Goal: Information Seeking & Learning: Learn about a topic

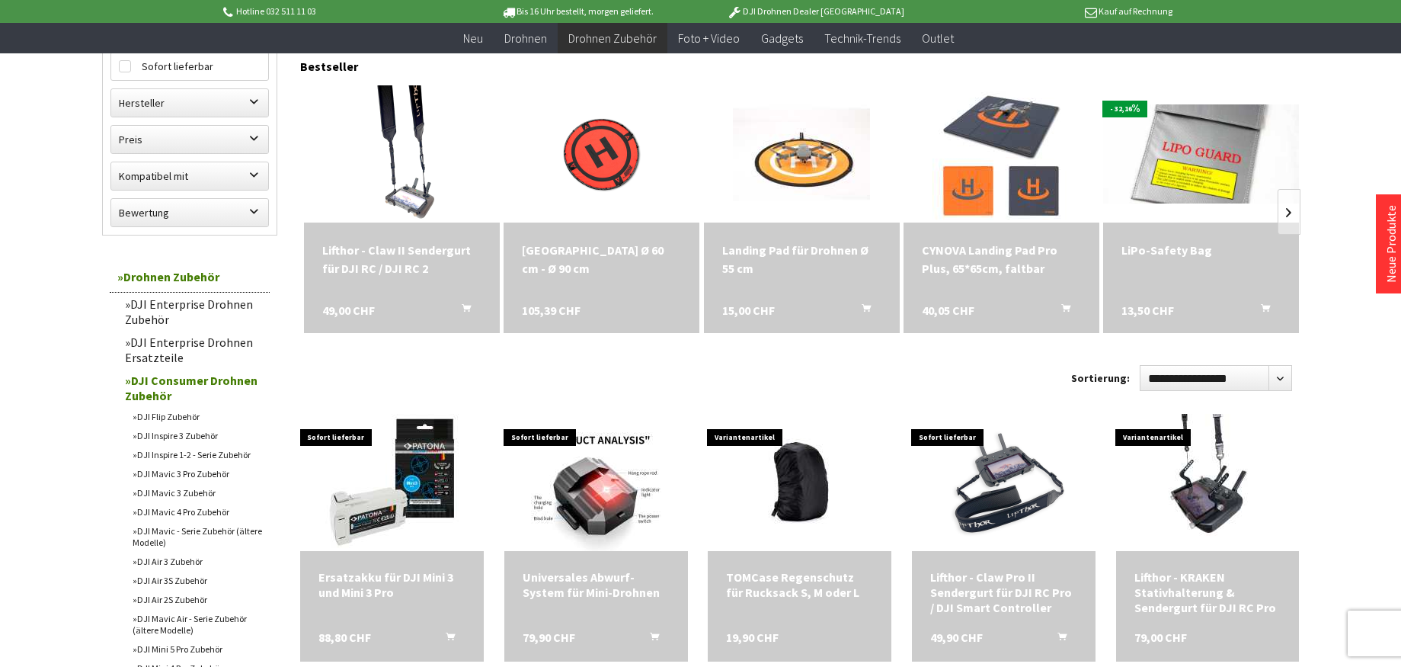
scroll to position [171, 0]
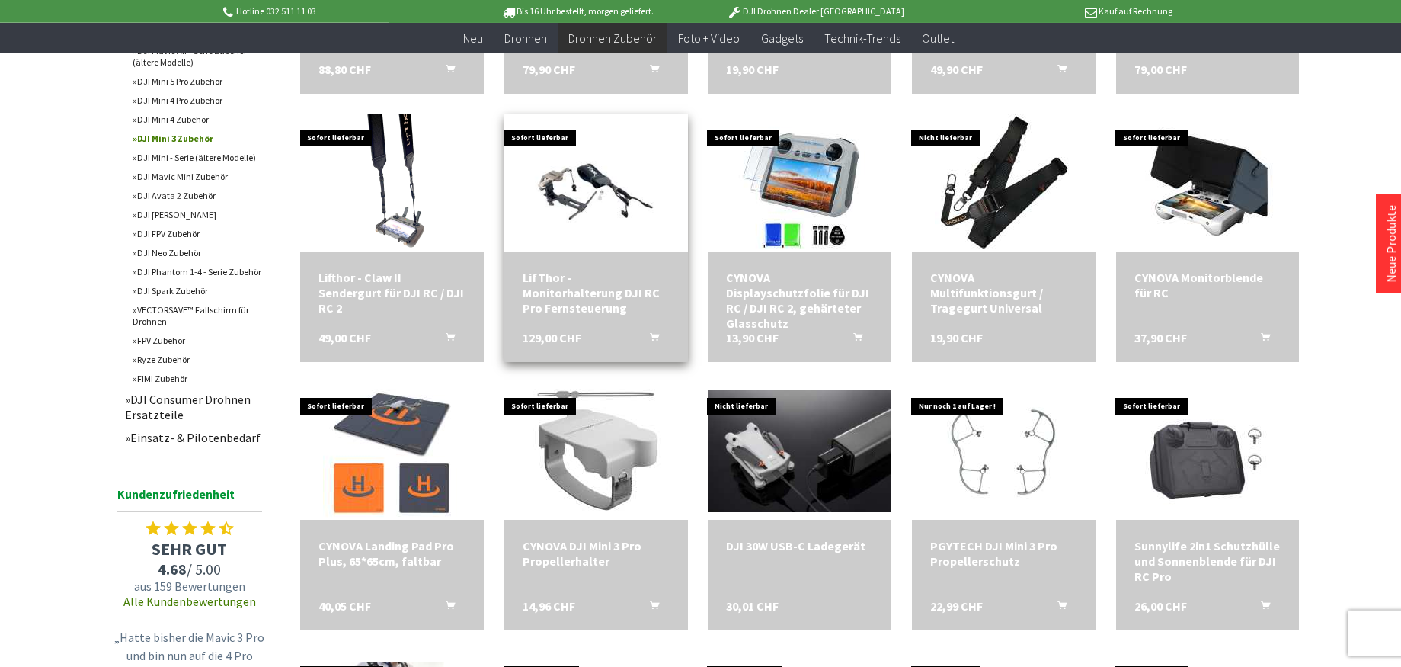
scroll to position [744, 0]
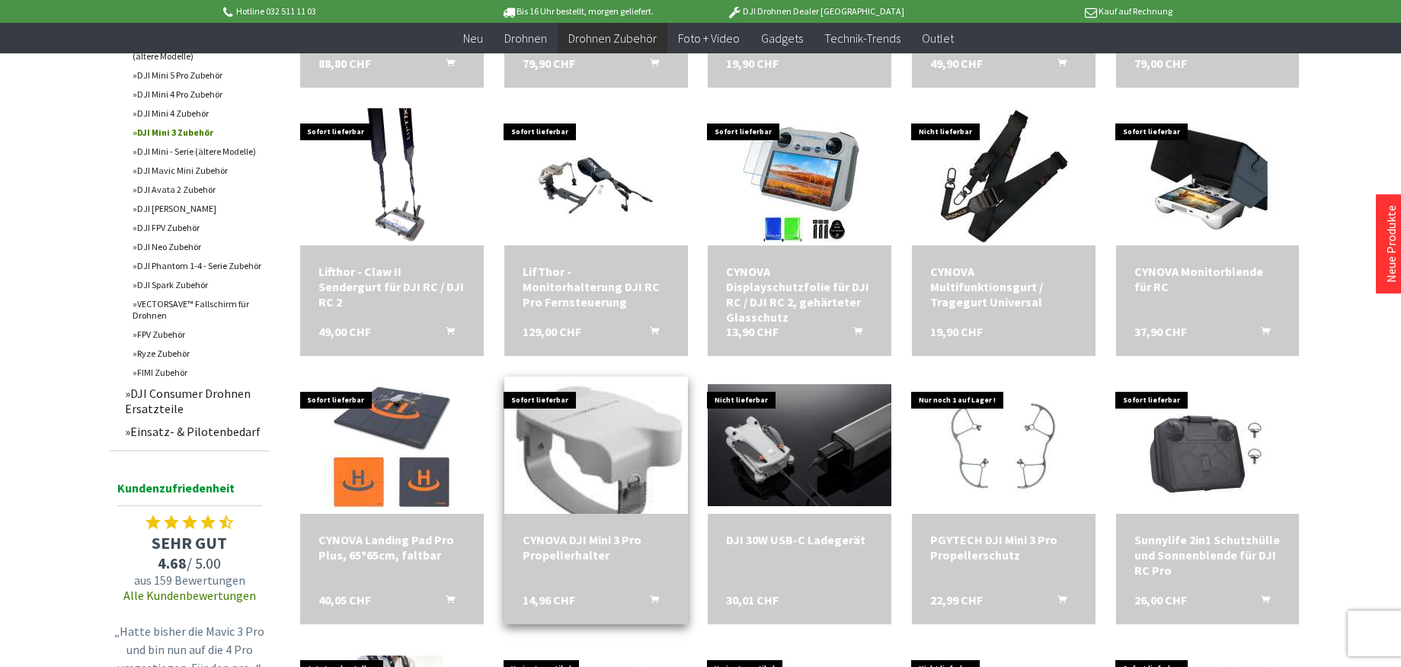
click at [610, 460] on img at bounding box center [596, 445] width 192 height 192
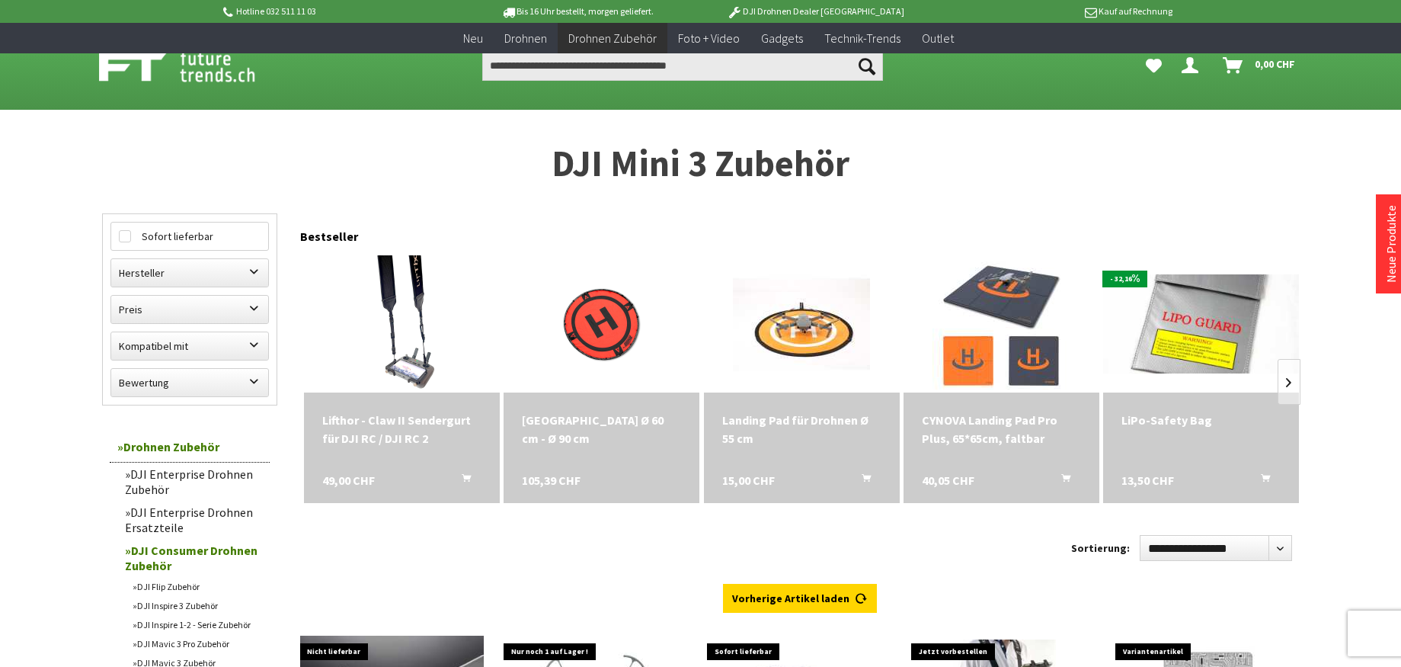
scroll to position [744, 0]
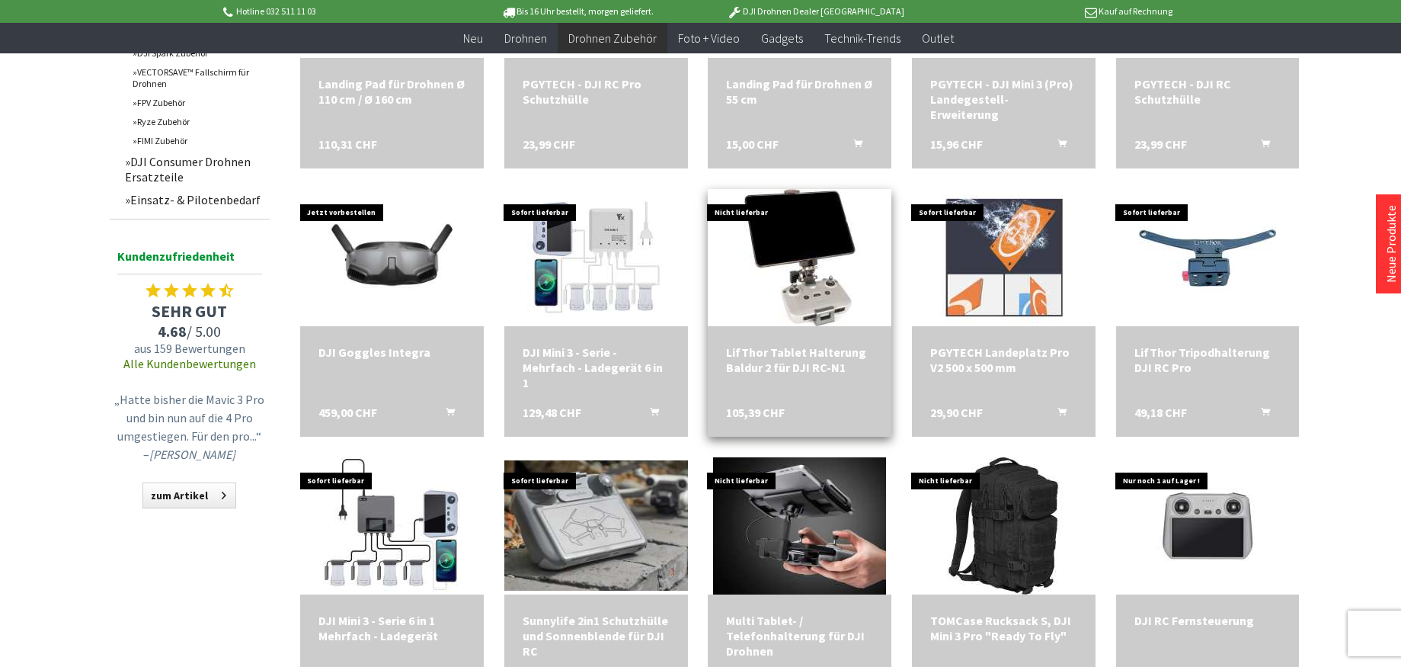
scroll to position [987, 0]
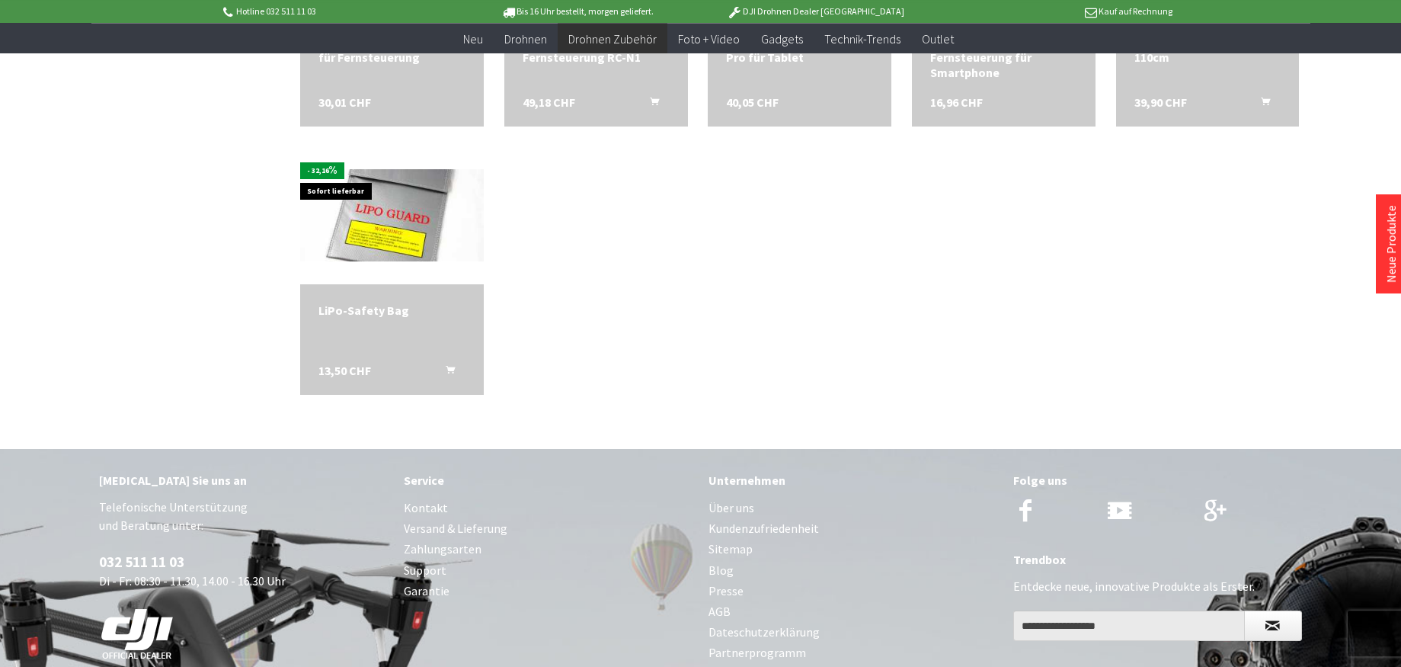
scroll to position [2085, 0]
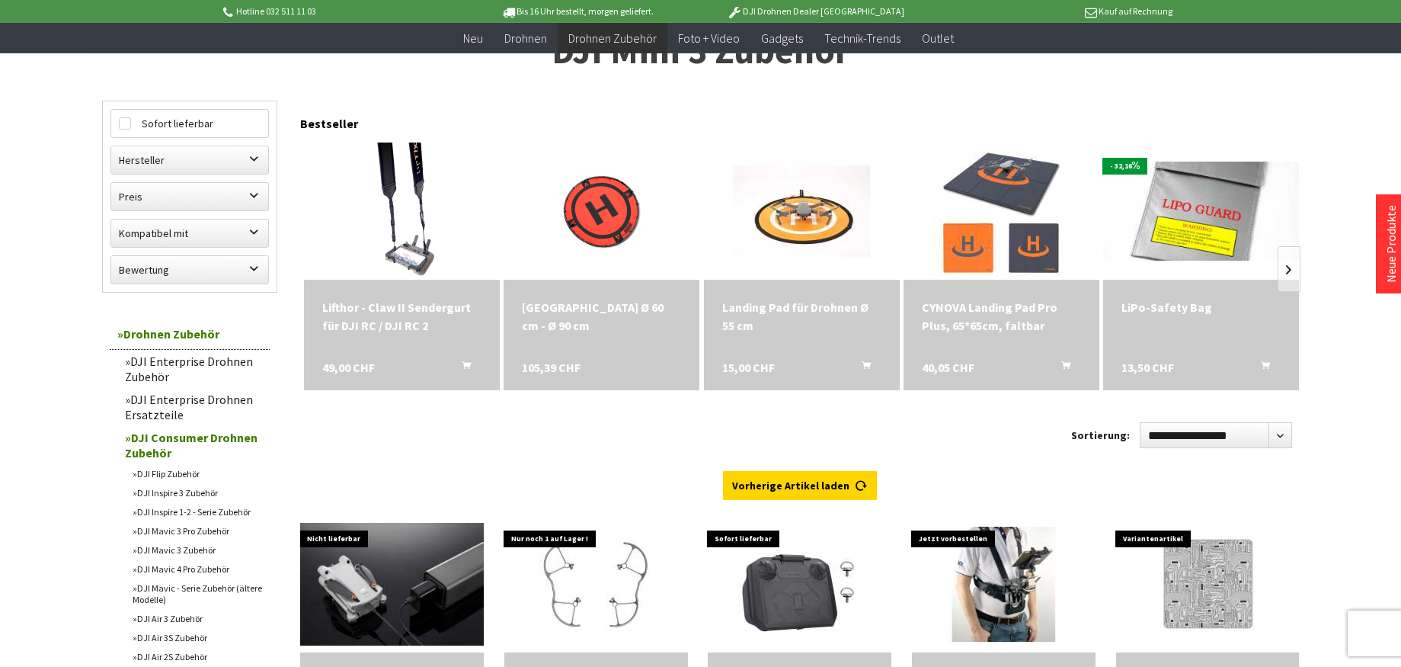
scroll to position [110, 0]
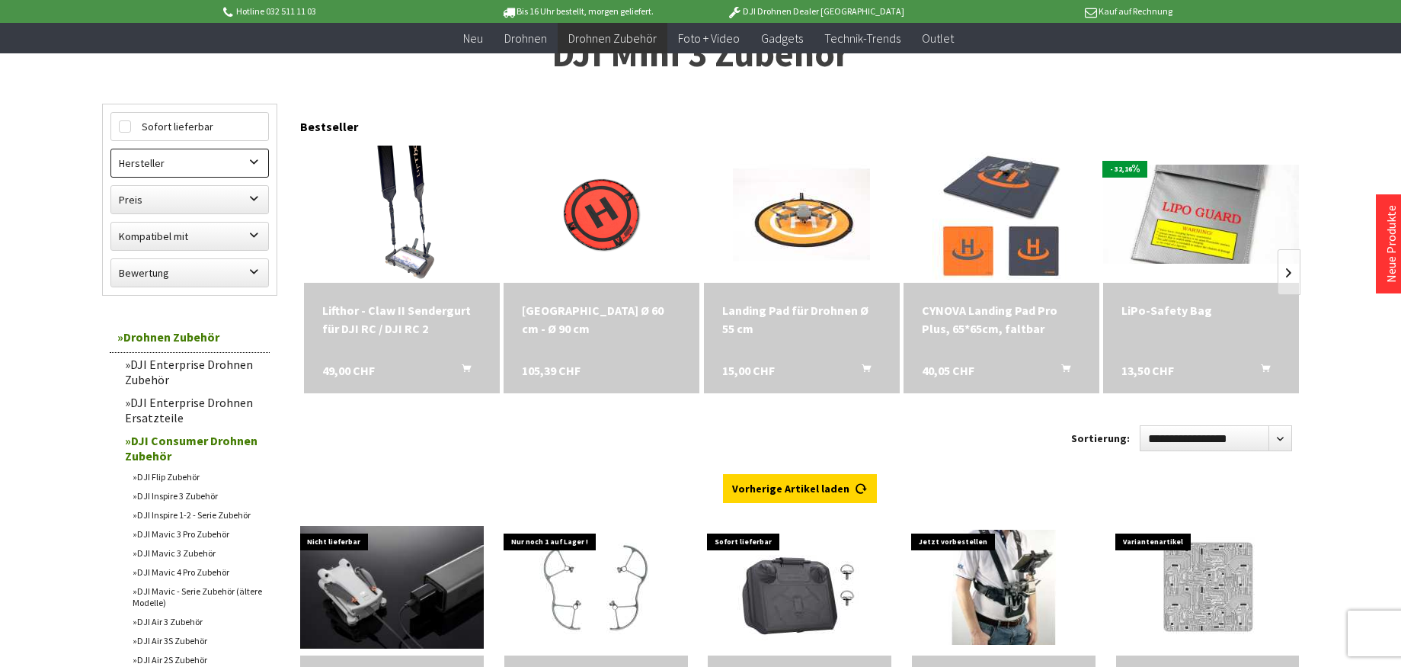
click at [252, 155] on label "Hersteller" at bounding box center [189, 162] width 157 height 27
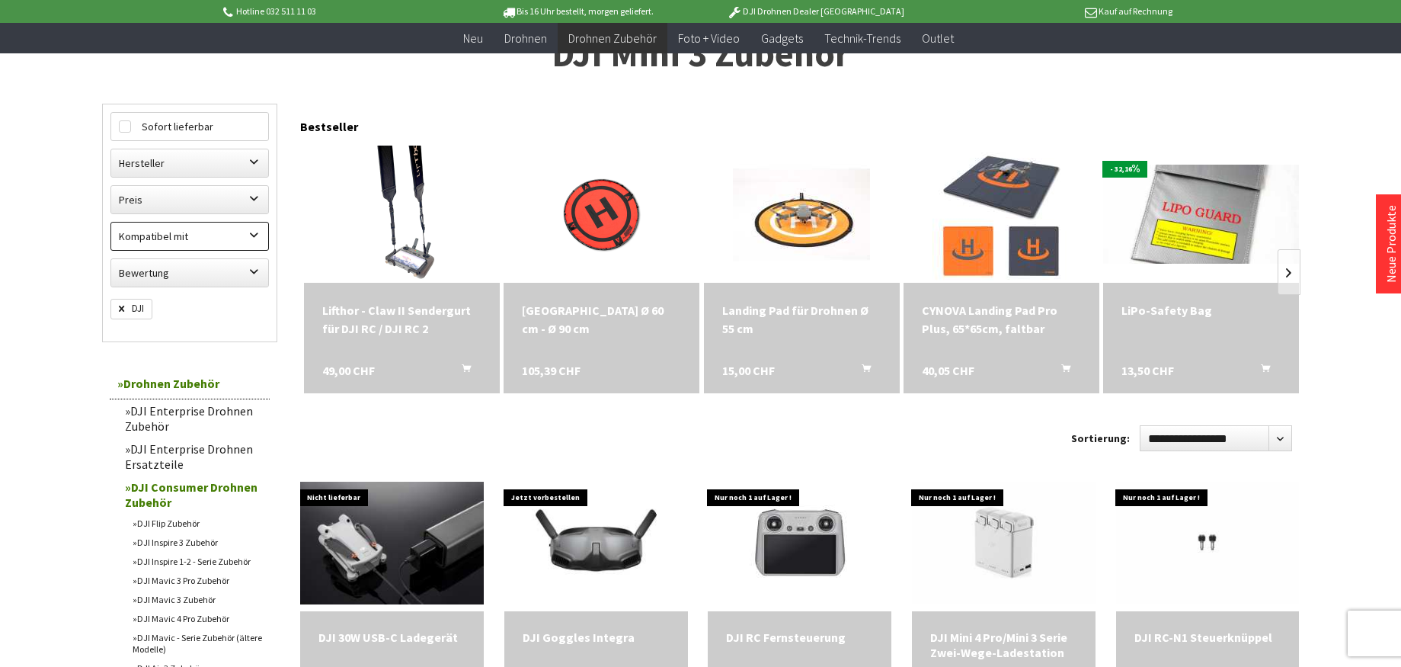
click at [252, 234] on label "Kompatibel mit" at bounding box center [189, 235] width 157 height 27
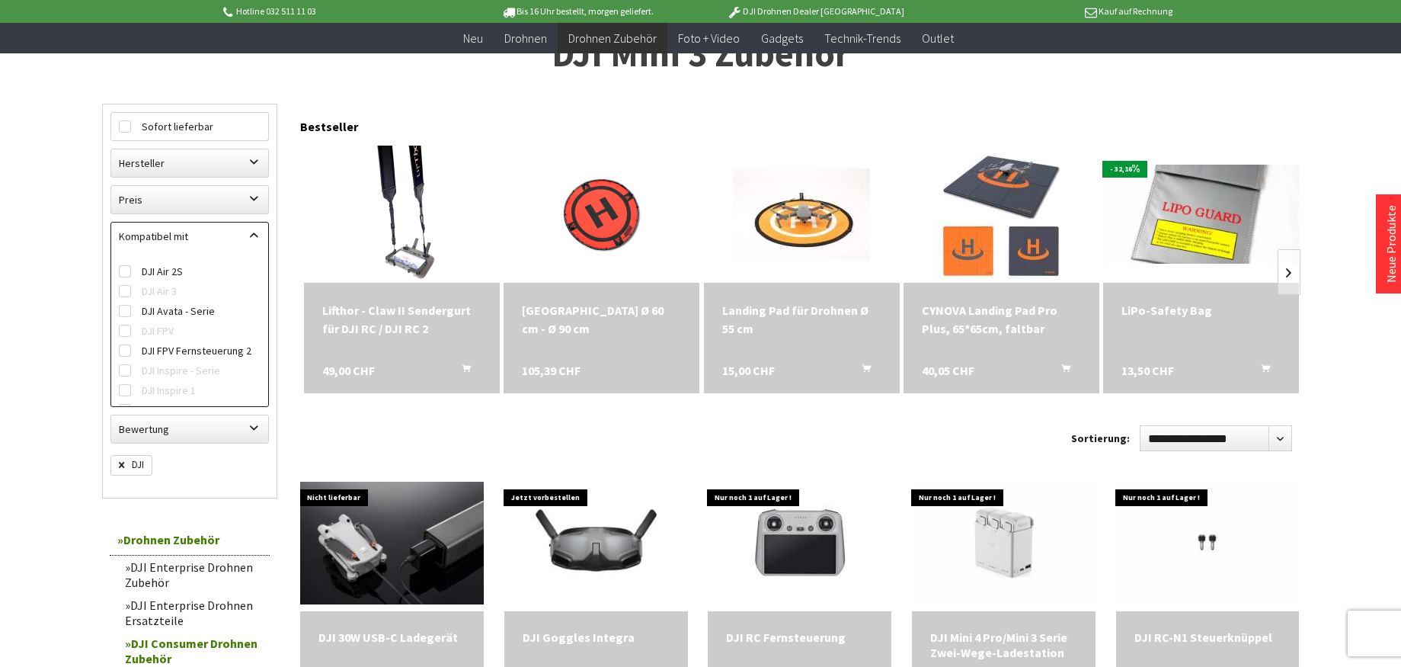
click at [252, 234] on label "Kompatibel mit" at bounding box center [189, 235] width 157 height 27
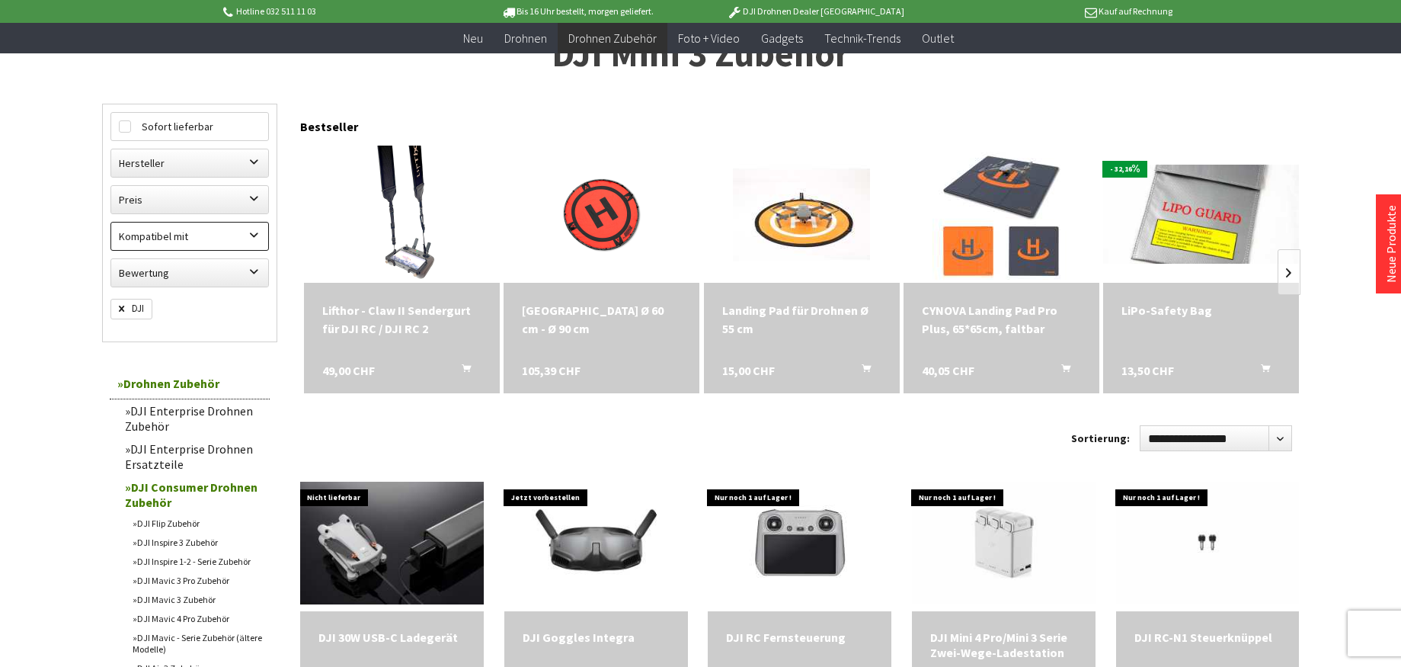
click at [252, 234] on label "Kompatibel mit" at bounding box center [189, 235] width 157 height 27
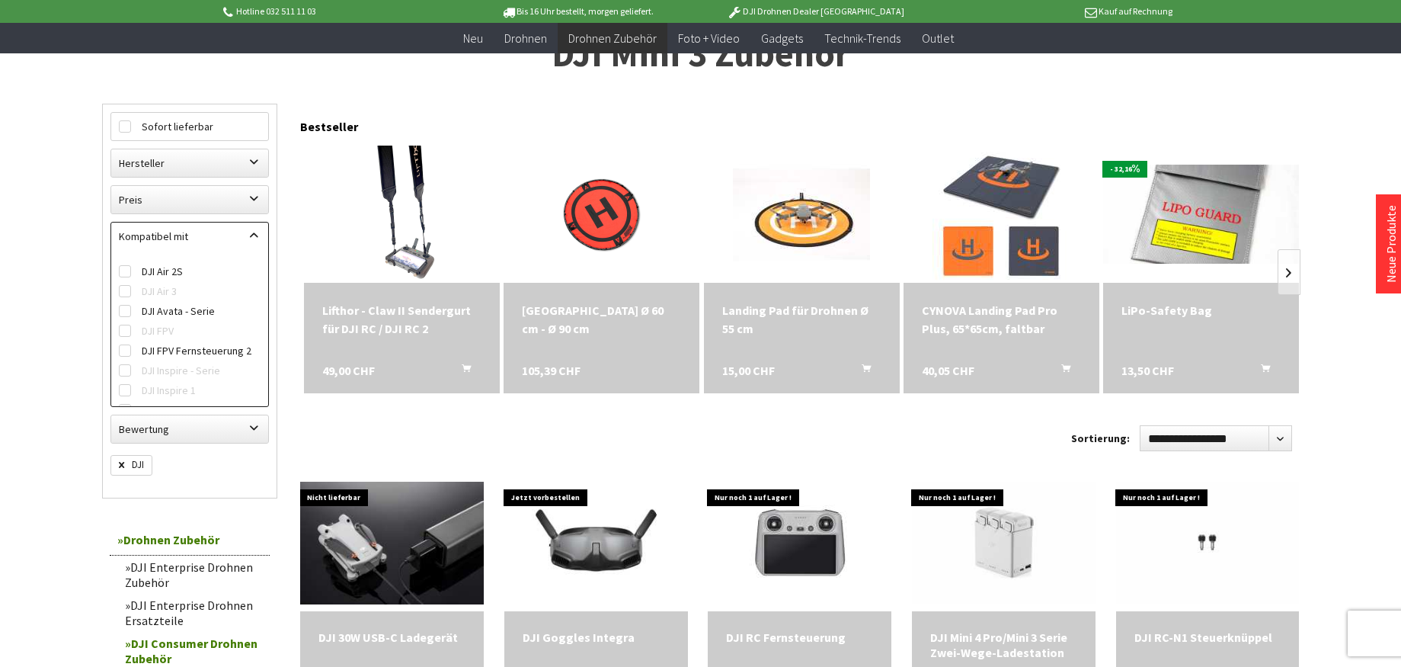
drag, startPoint x: 260, startPoint y: 253, endPoint x: 262, endPoint y: 287, distance: 34.4
click at [262, 288] on div "Kompatibel mit DJI Air 2S DJI Air 3 DJI Avata - Serie DJI FPV DJI FPV Fernsteue…" at bounding box center [189, 314] width 158 height 185
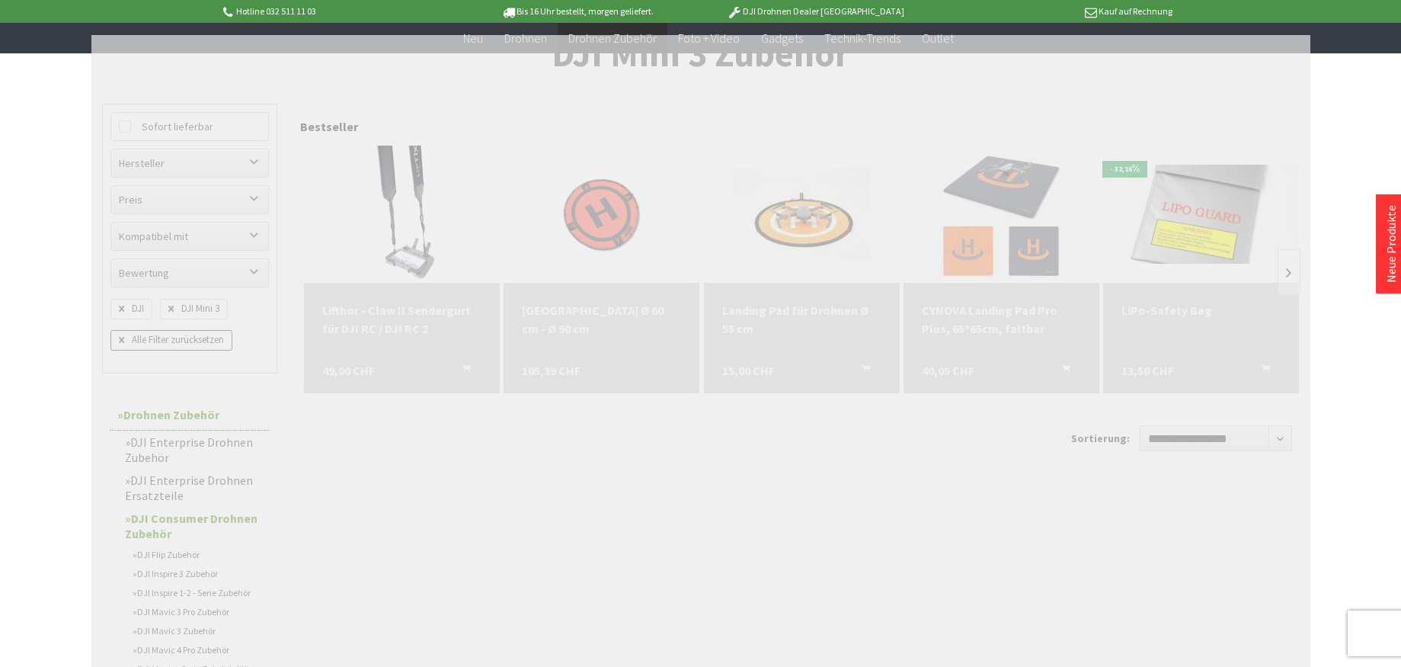
scroll to position [407, 0]
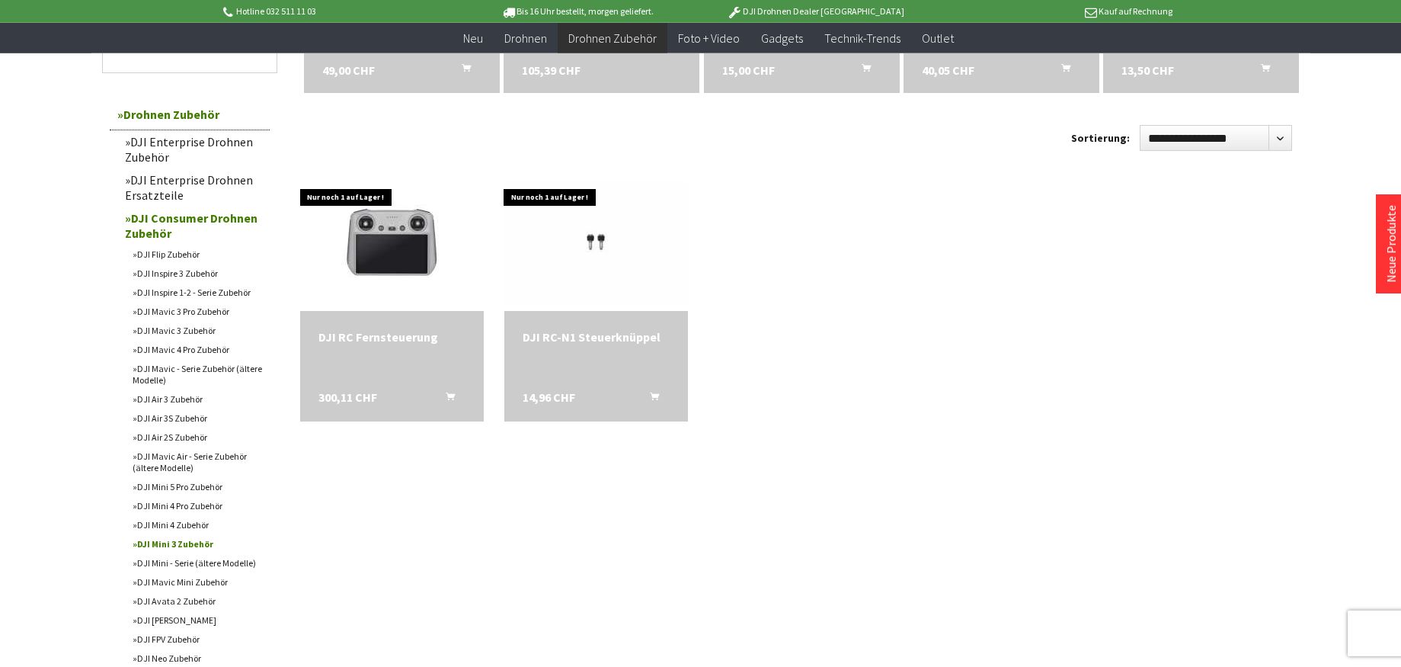
scroll to position [415, 0]
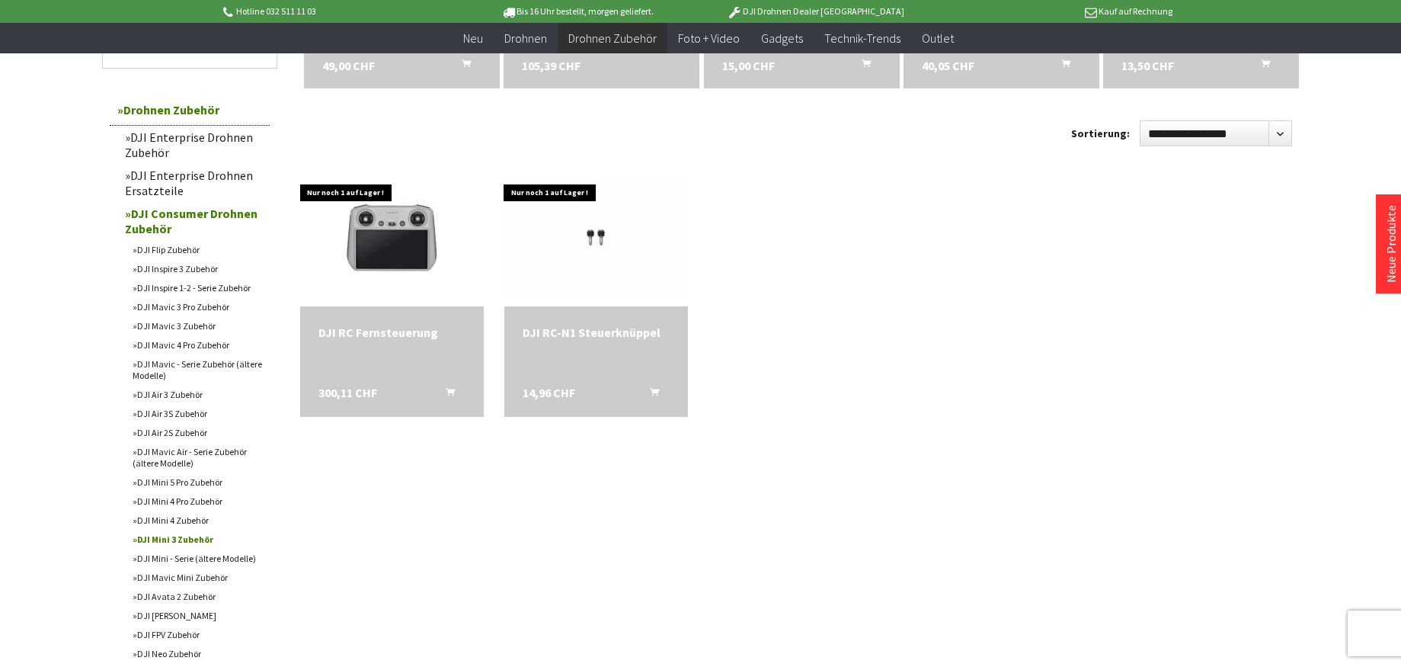
click at [186, 549] on link "DJI Mini 3 Zubehör" at bounding box center [197, 539] width 145 height 19
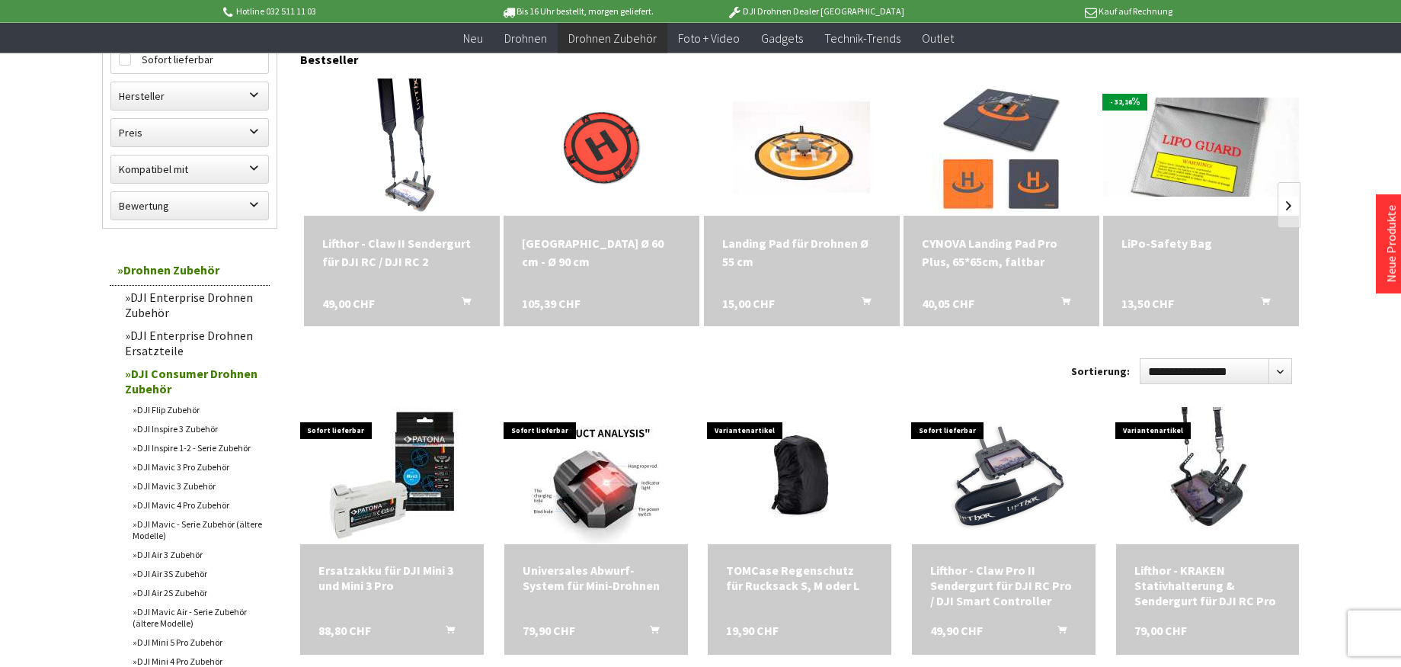
scroll to position [183, 0]
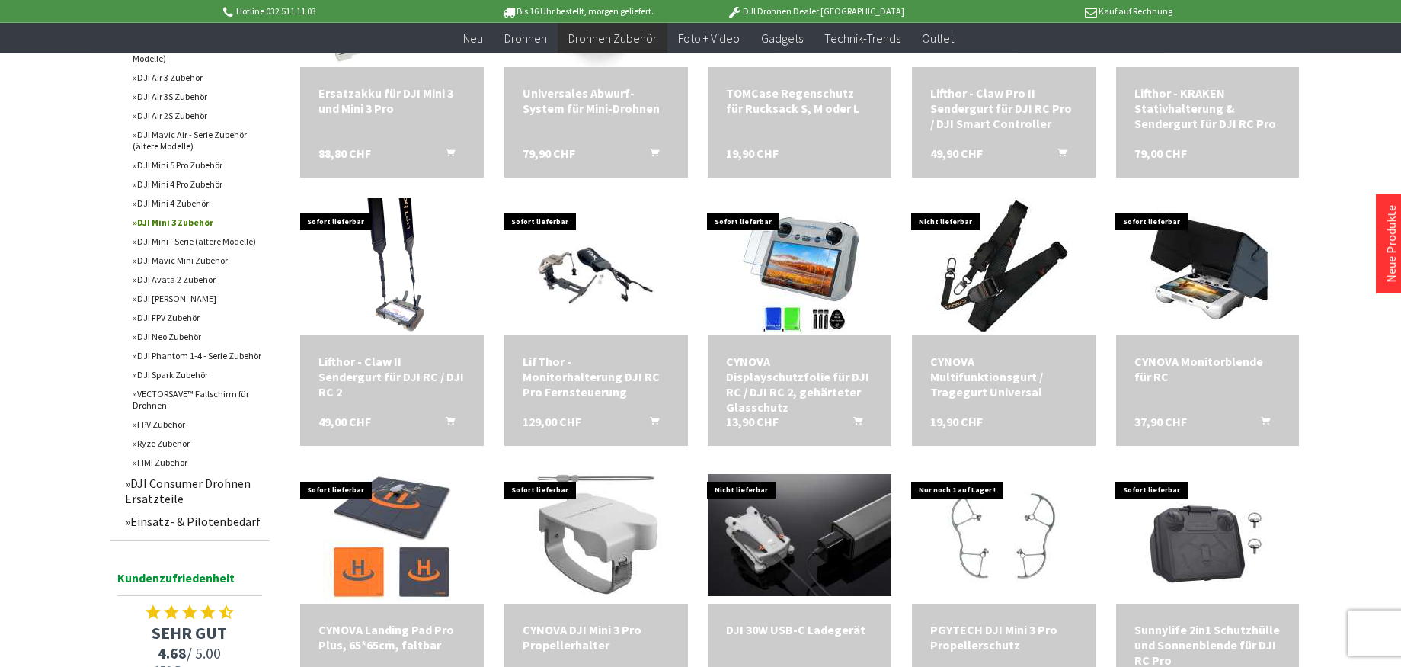
scroll to position [658, 0]
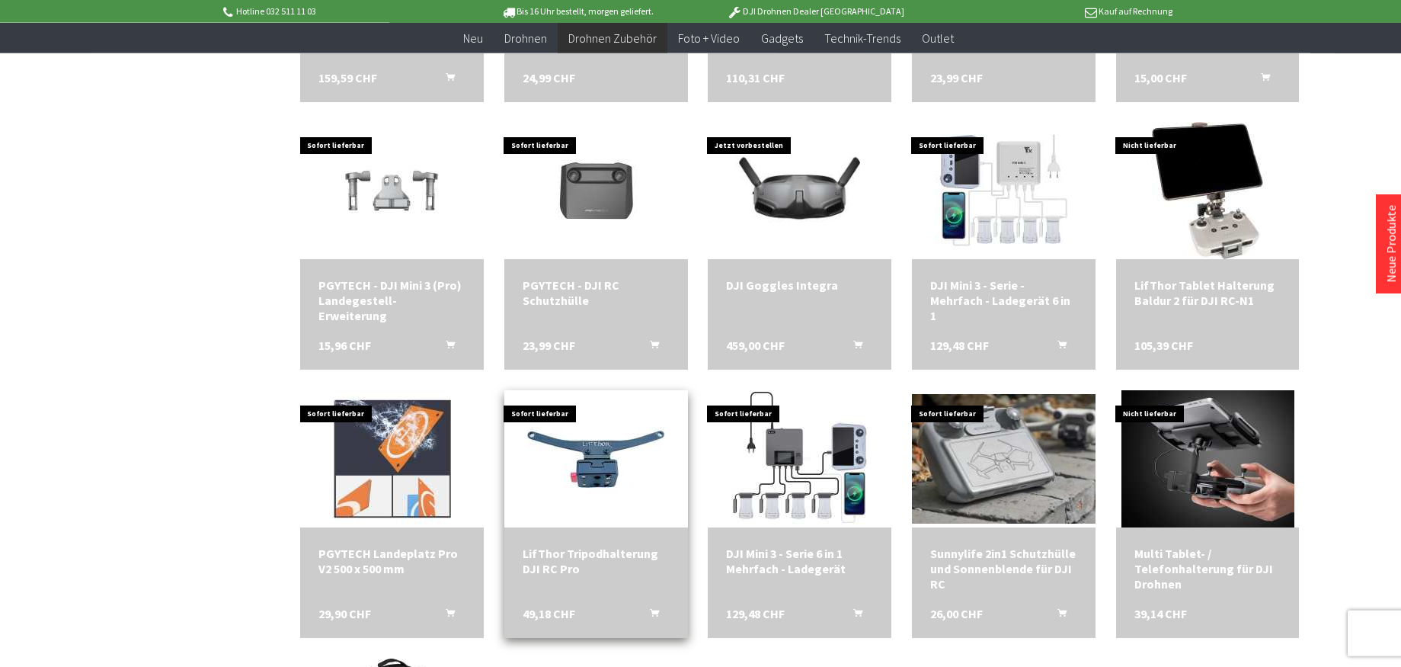
scroll to position [1536, 0]
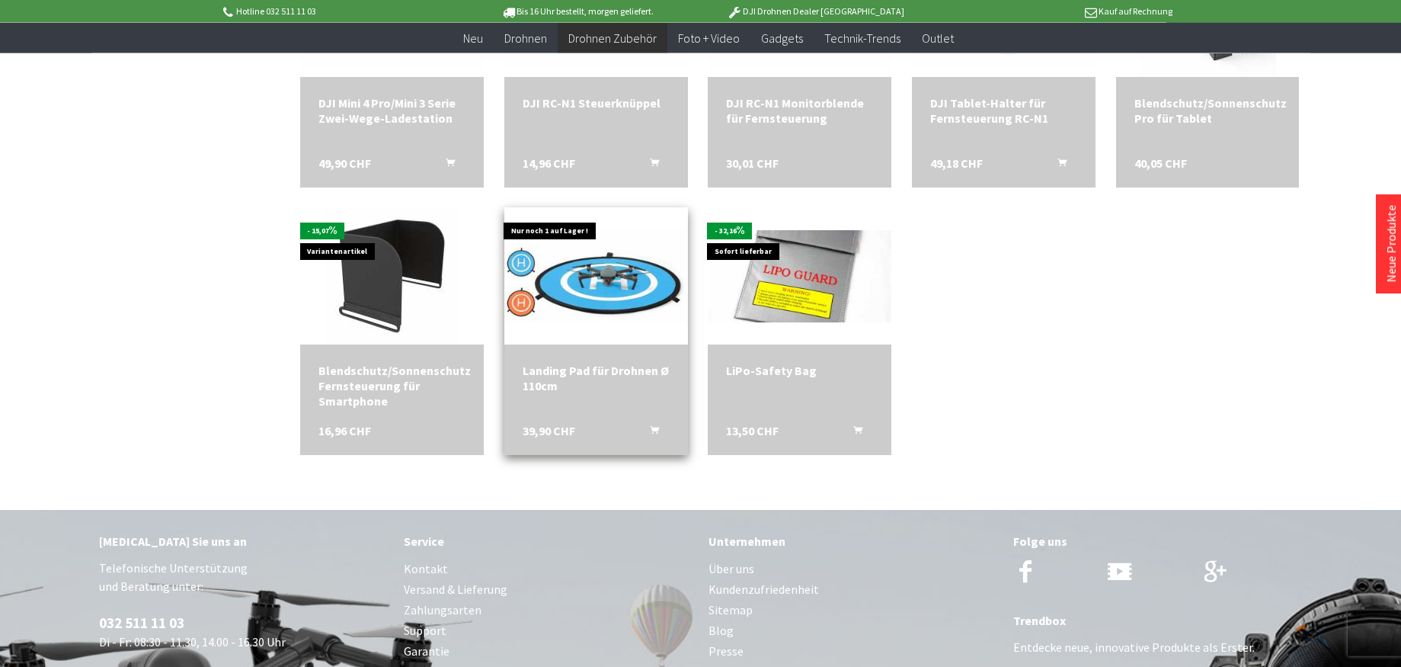
scroll to position [2524, 0]
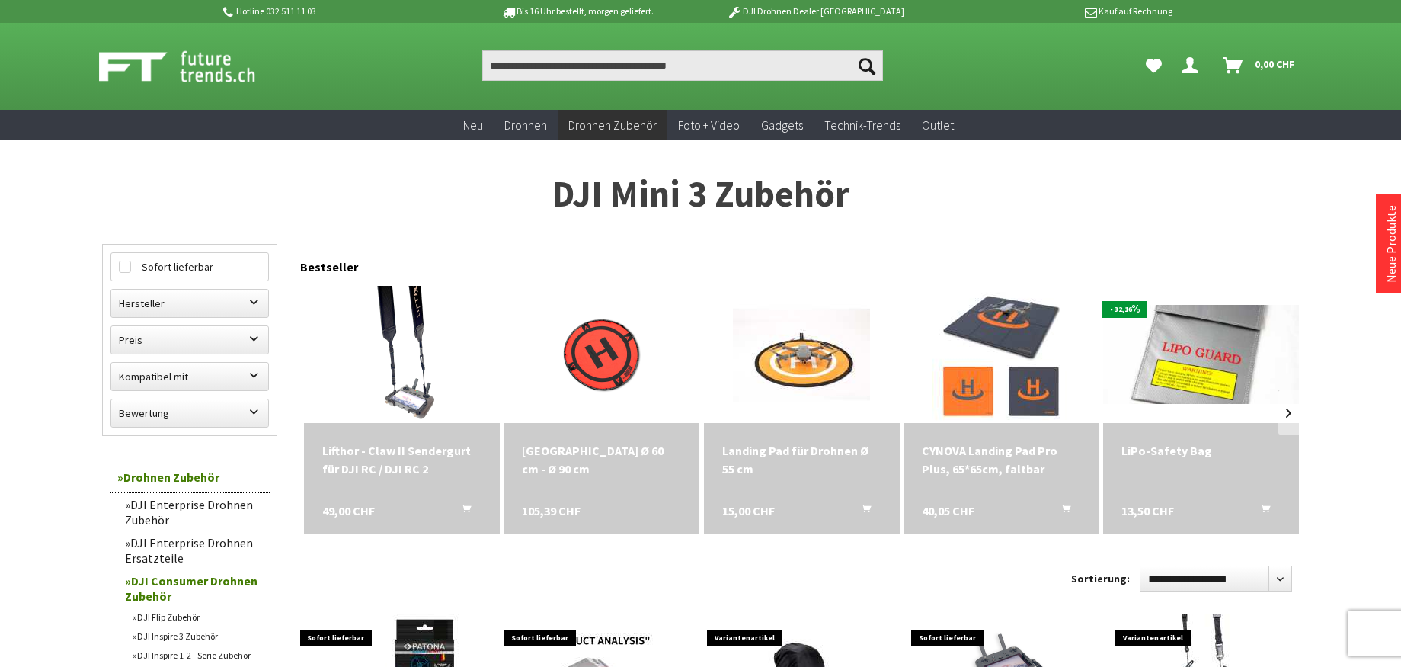
scroll to position [418, 0]
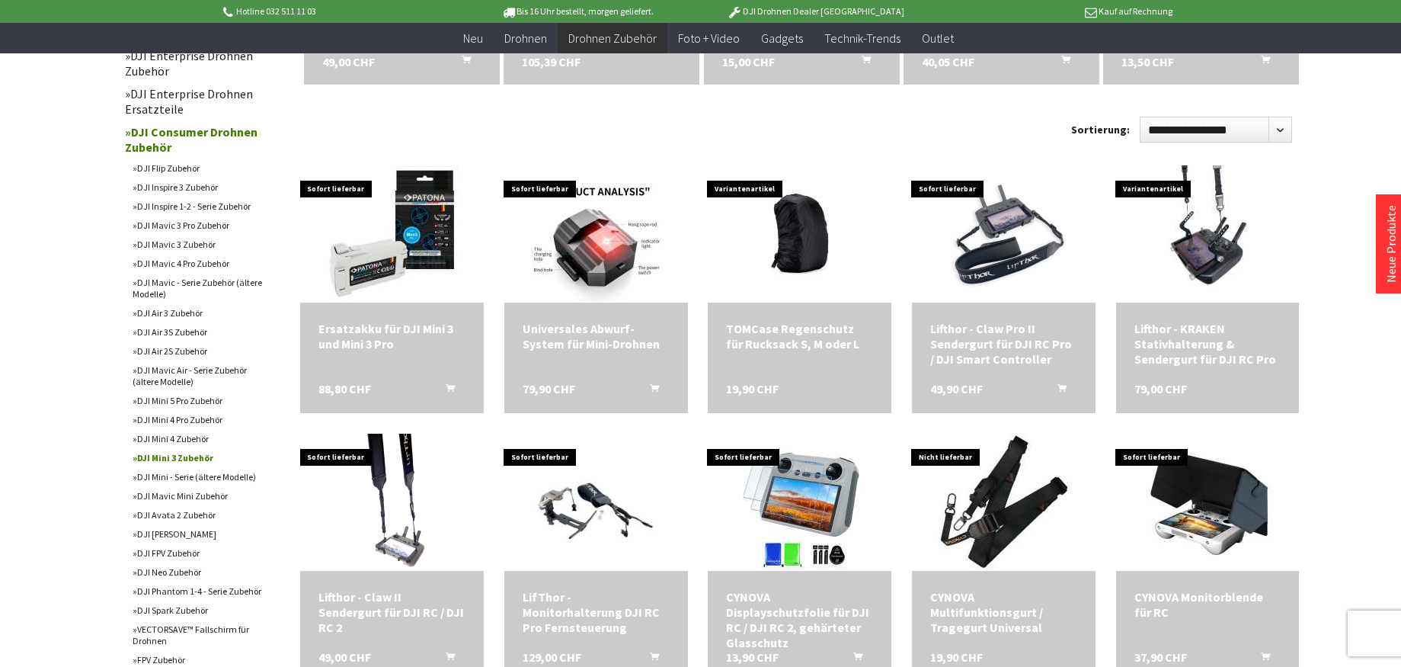
scroll to position [936, 0]
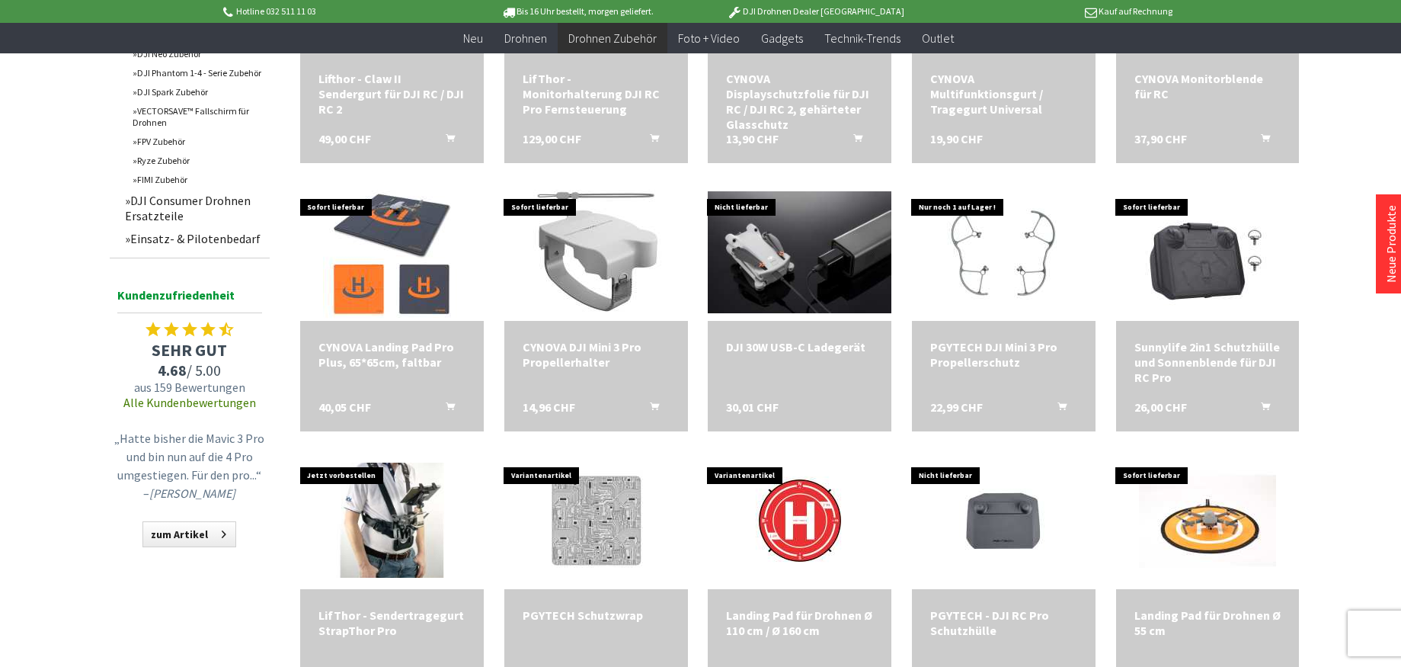
scroll to position [1763, 0]
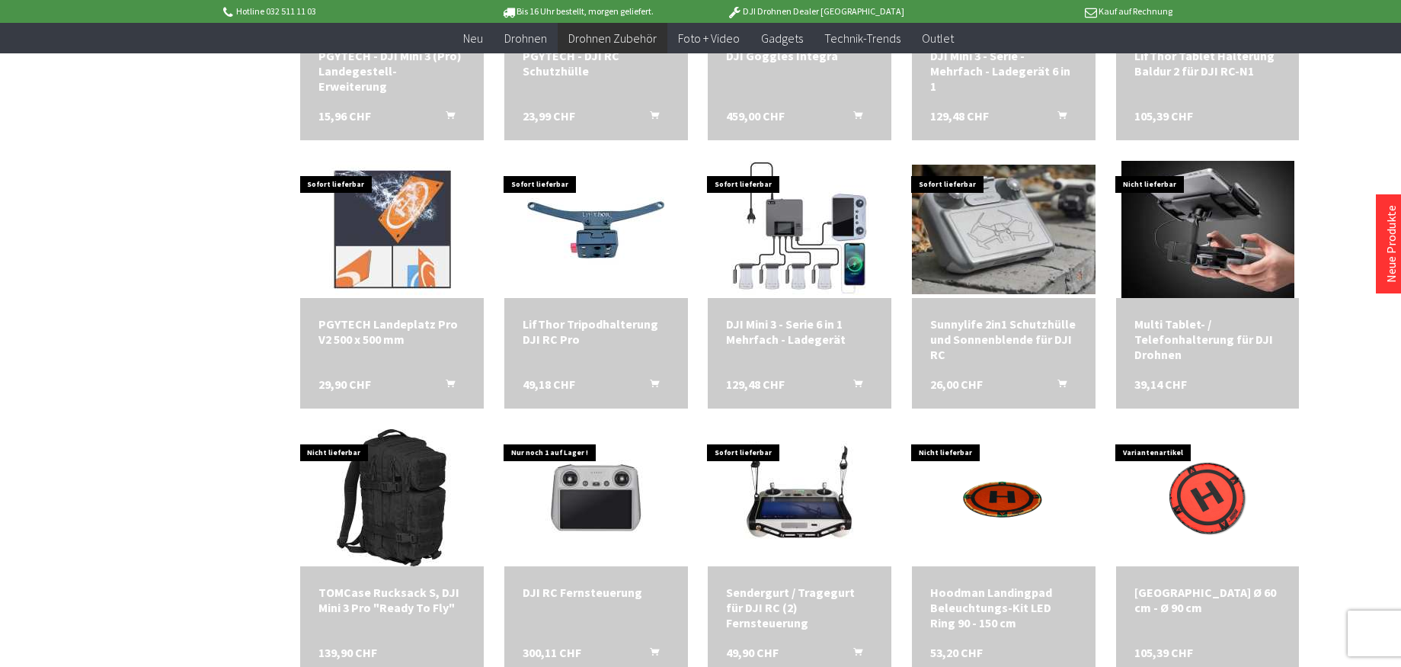
scroll to position [1794, 0]
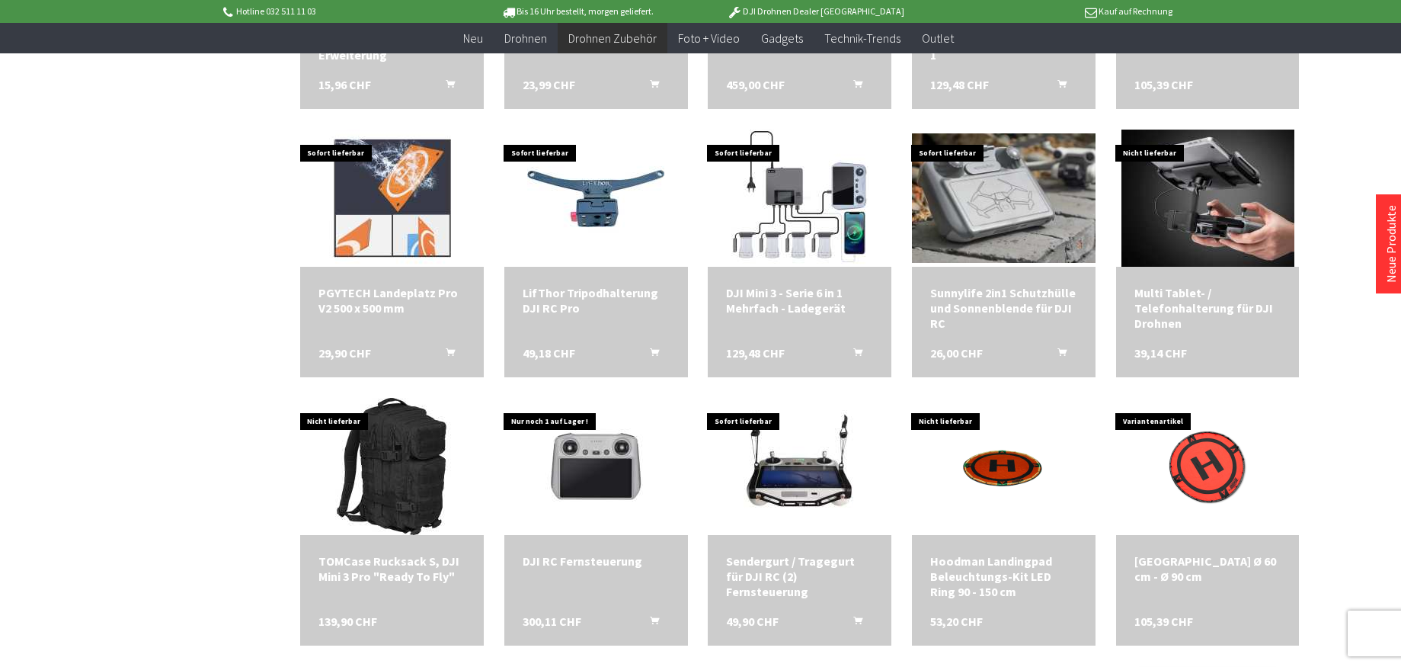
scroll to position [975, 0]
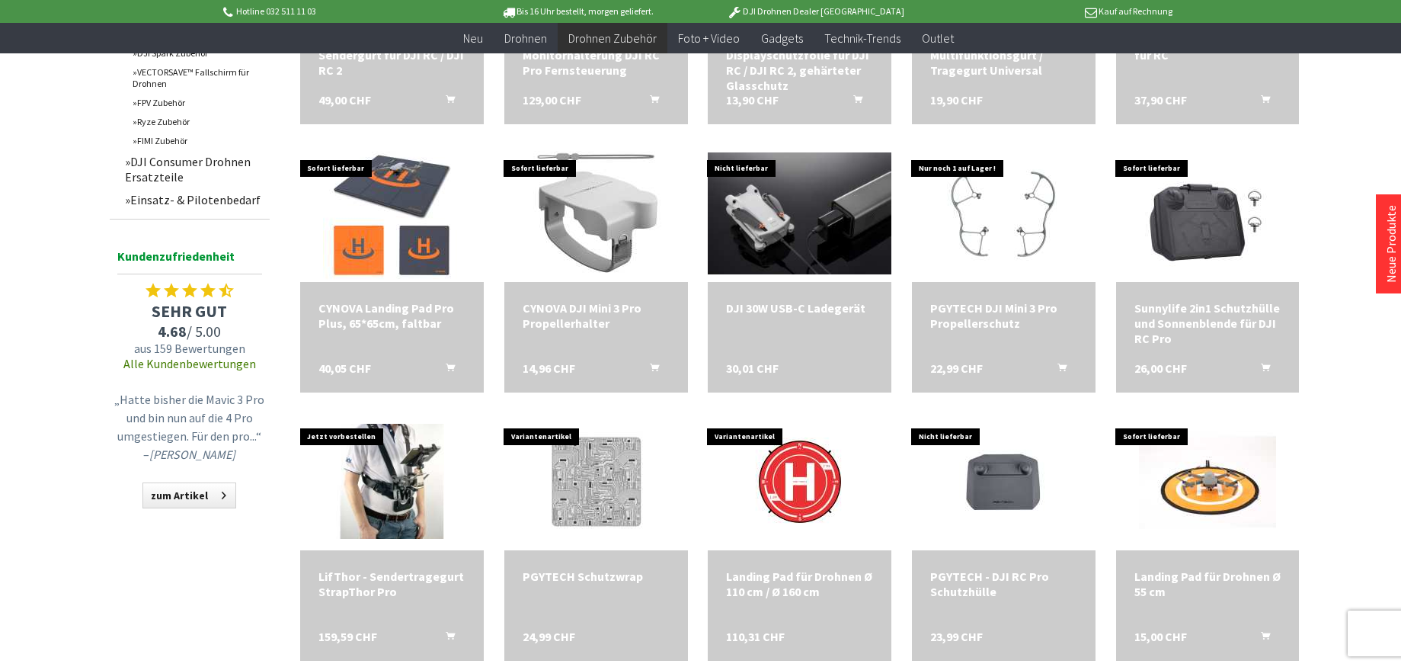
scroll to position [443, 0]
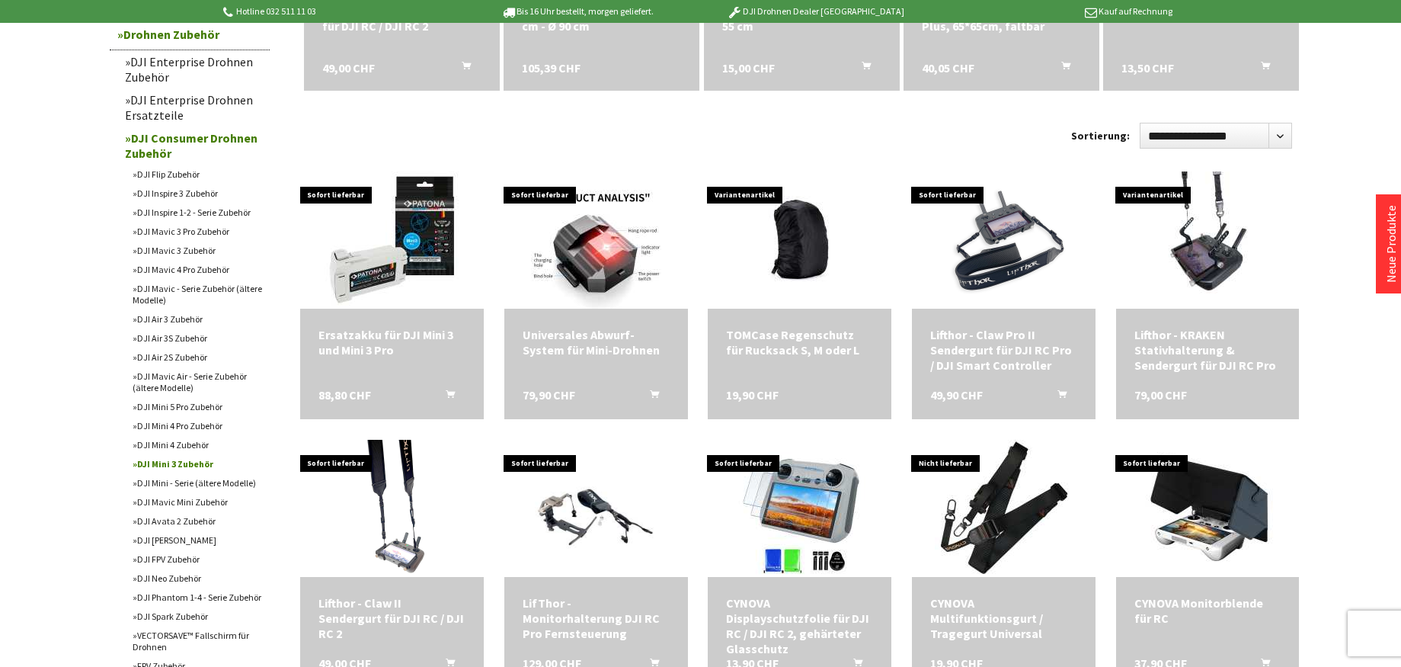
scroll to position [1, 0]
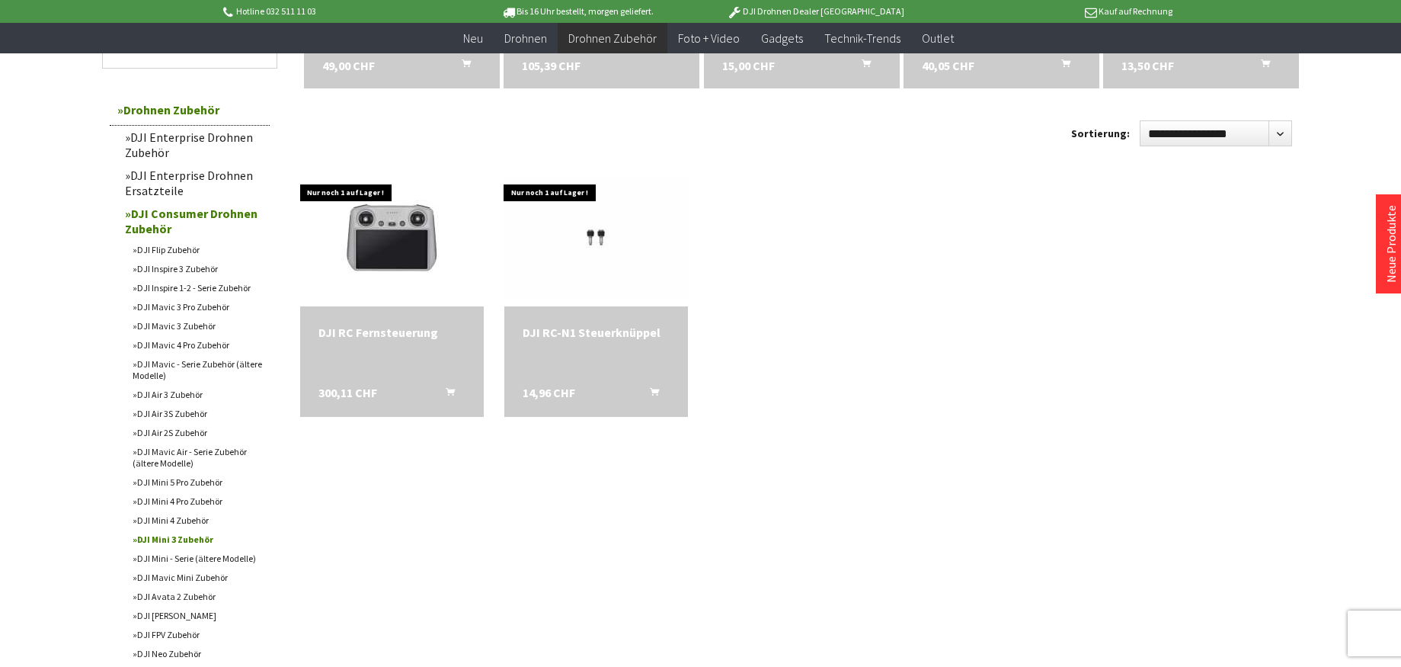
scroll to position [407, 0]
